Goal: Book appointment/travel/reservation

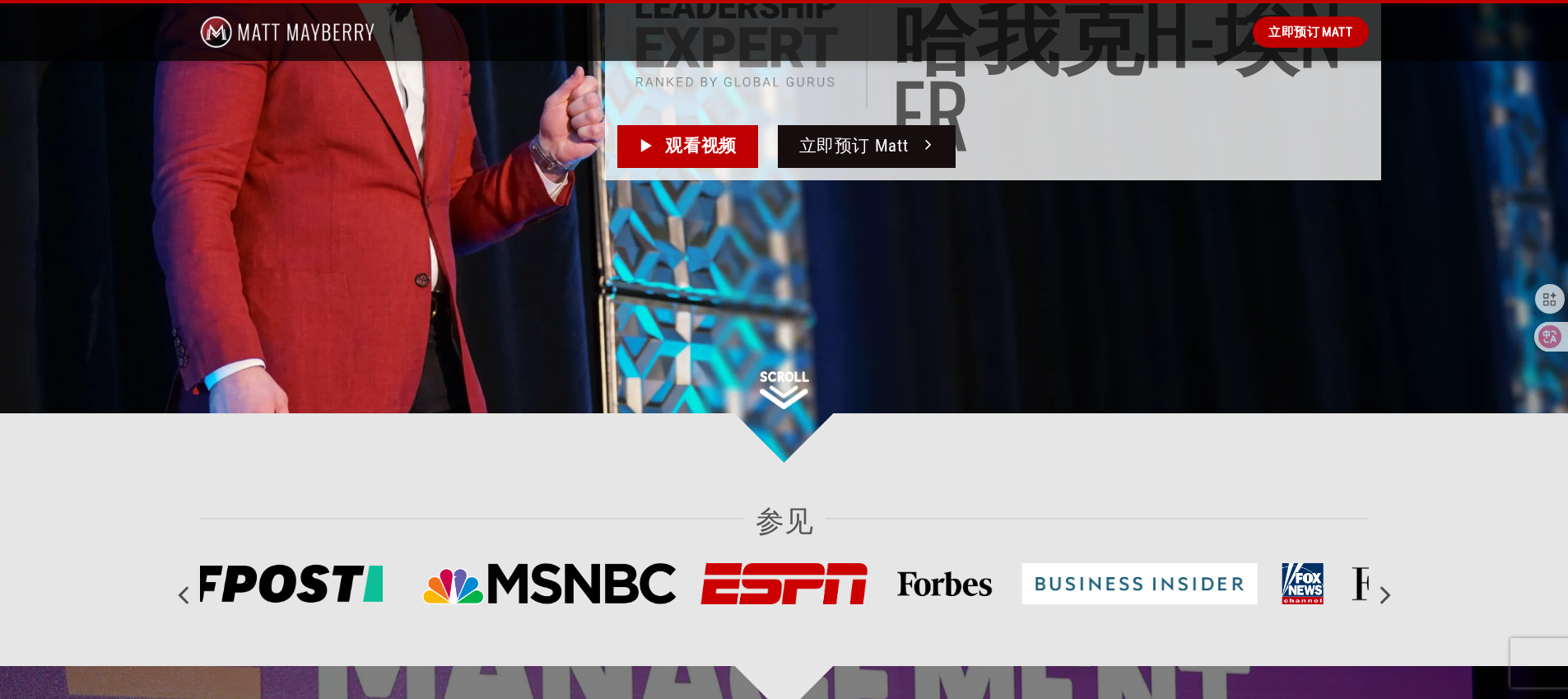
scroll to position [84, 0]
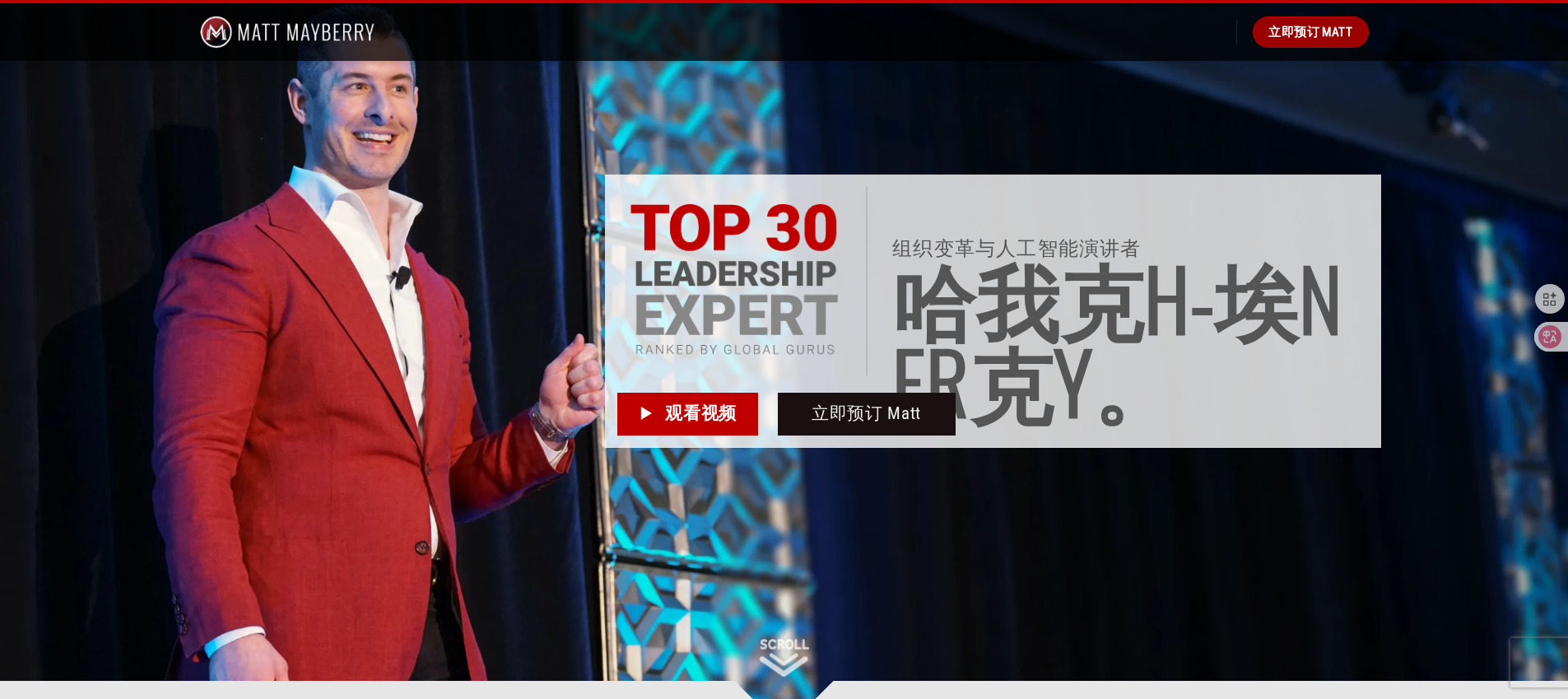
click at [1283, 41] on span "立即预订 Matt" at bounding box center [1311, 32] width 84 height 20
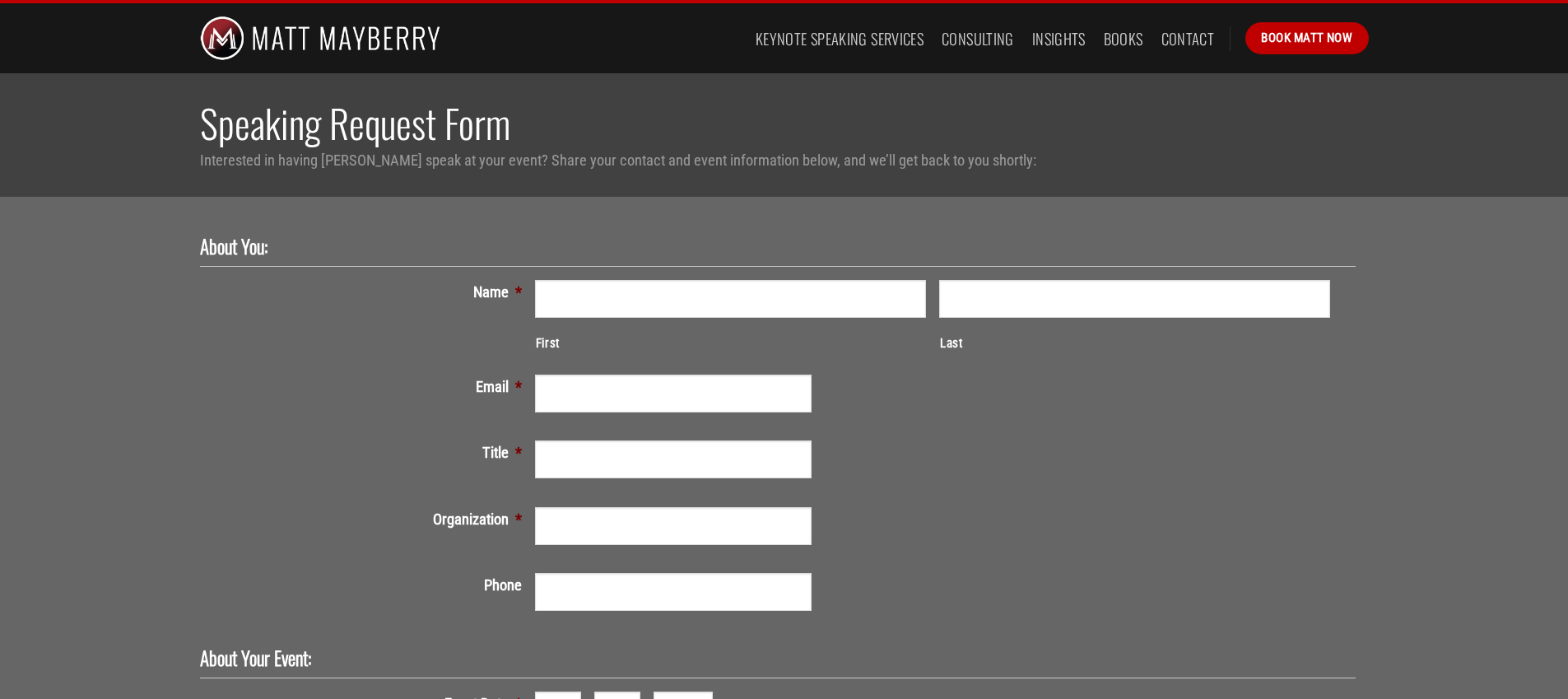
click at [449, 364] on ul "About You: Name * First Last Email * Title * Organization * Phone About Your Ev…" at bounding box center [784, 642] width 1169 height 816
